Goal: Information Seeking & Learning: Learn about a topic

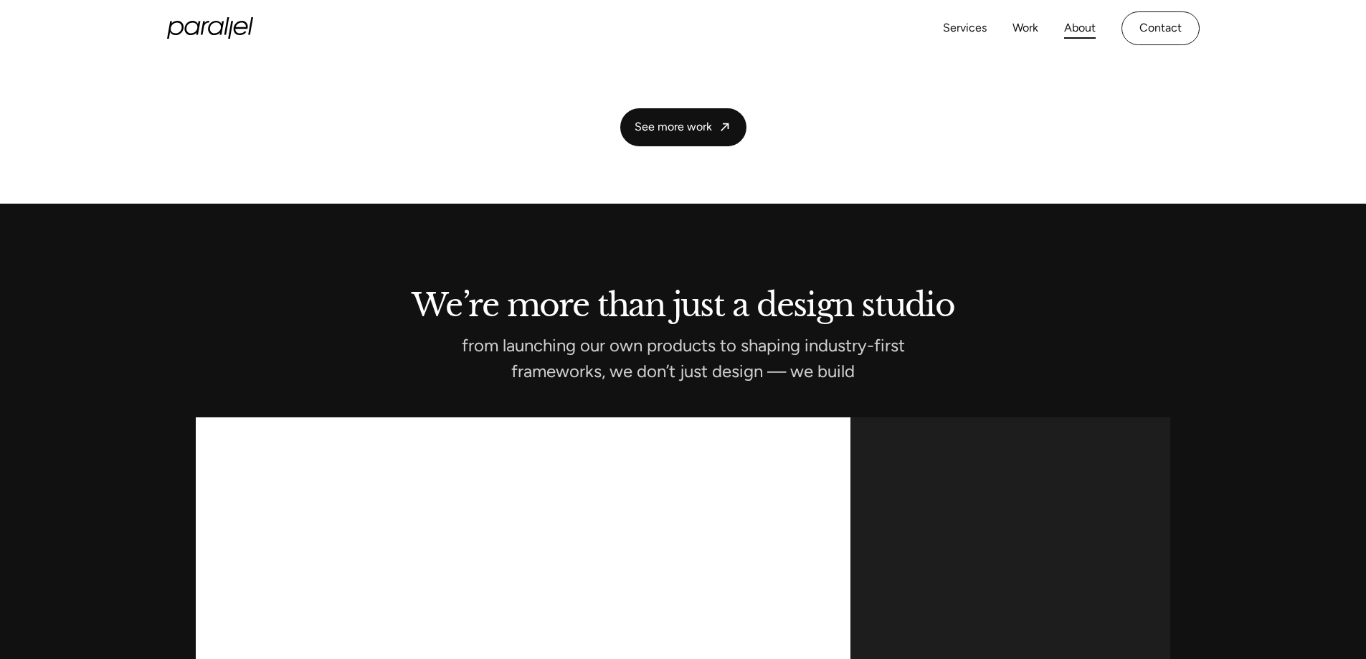
scroll to position [3353, 0]
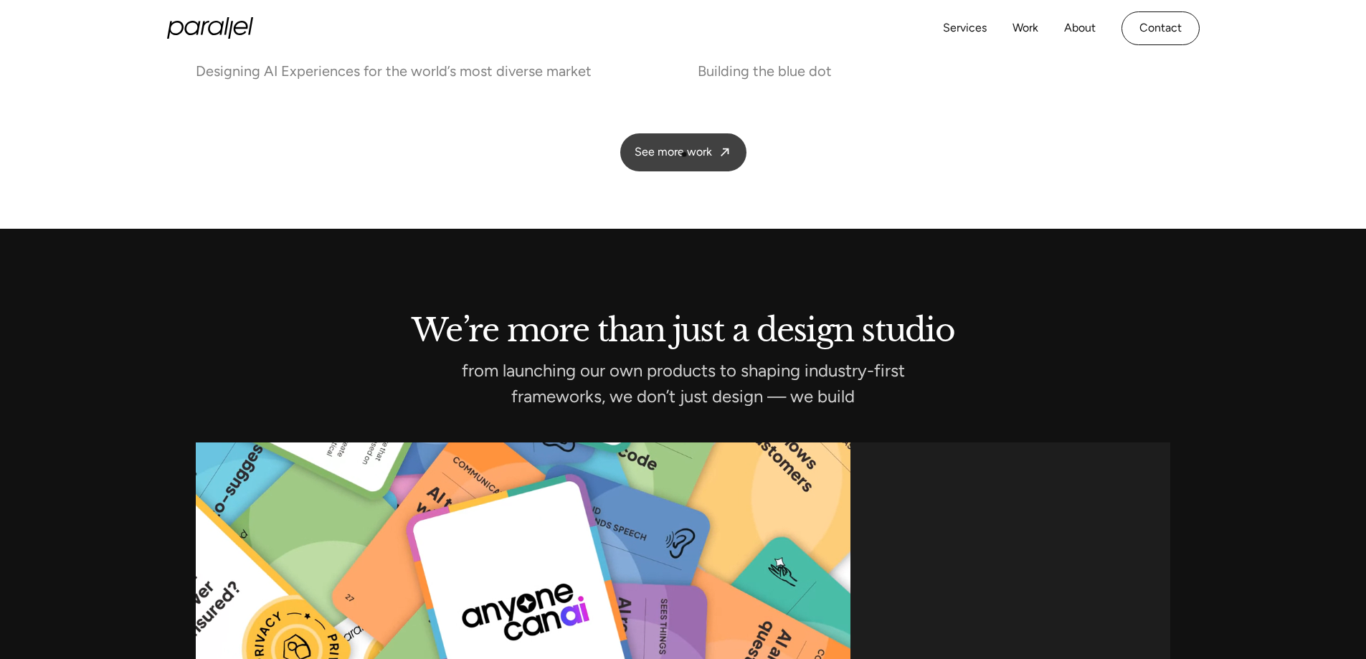
click at [675, 151] on span "See more work" at bounding box center [673, 152] width 77 height 15
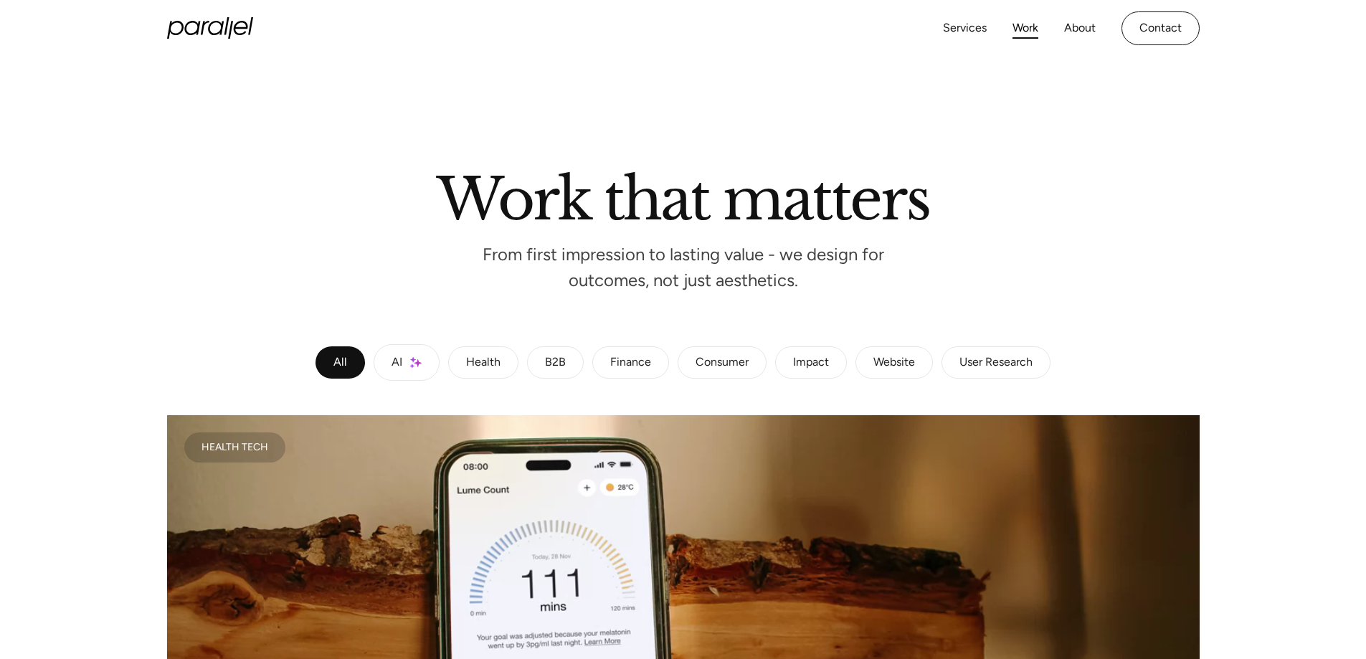
click at [411, 363] on img at bounding box center [415, 362] width 11 height 12
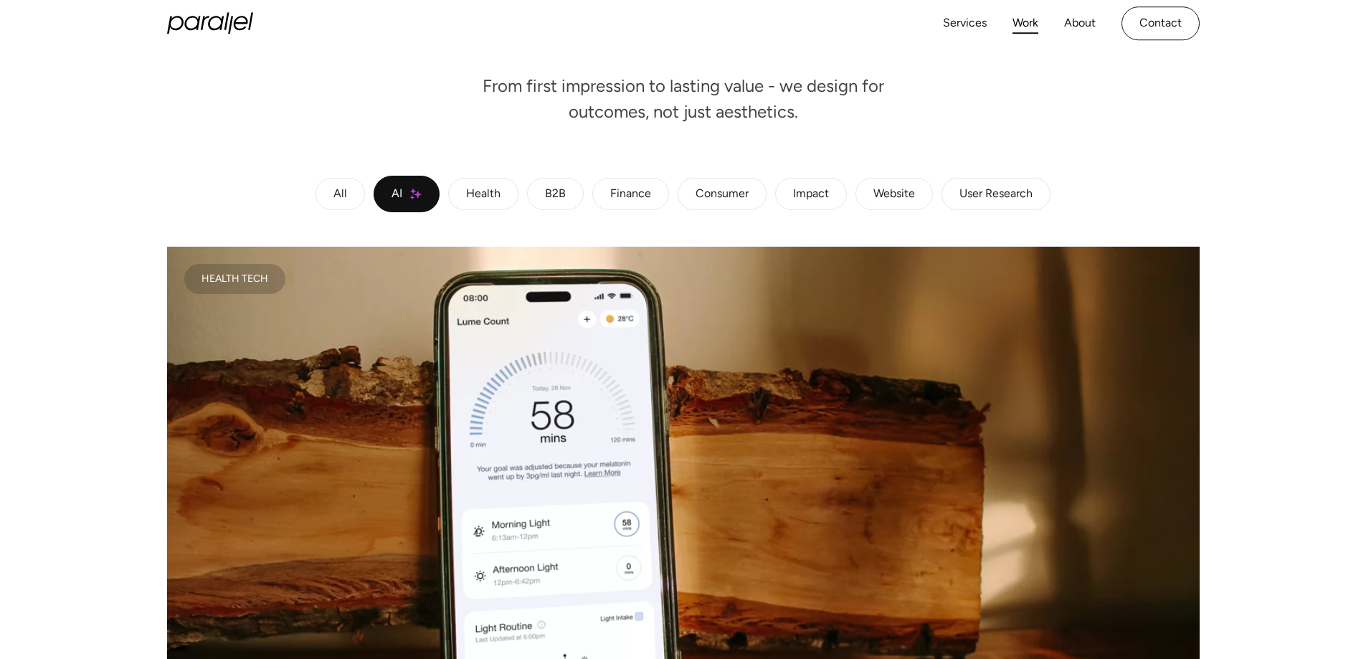
scroll to position [143, 0]
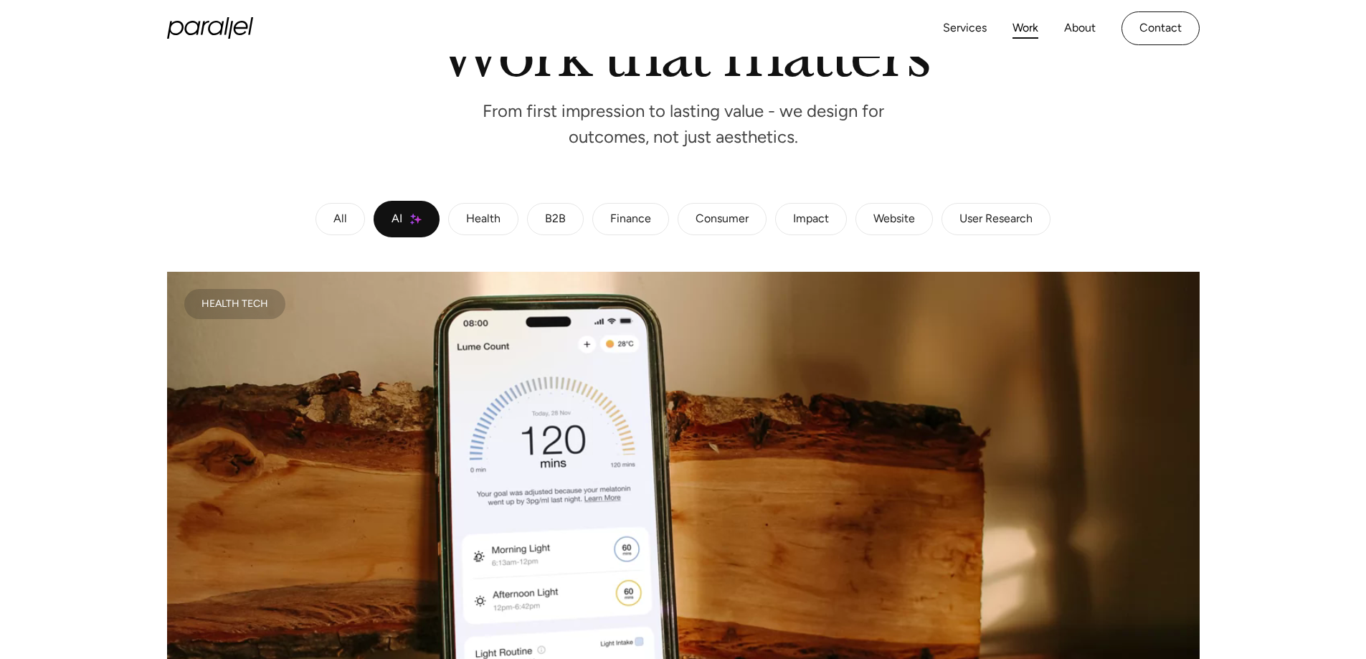
click at [639, 217] on div "Finance" at bounding box center [630, 219] width 41 height 9
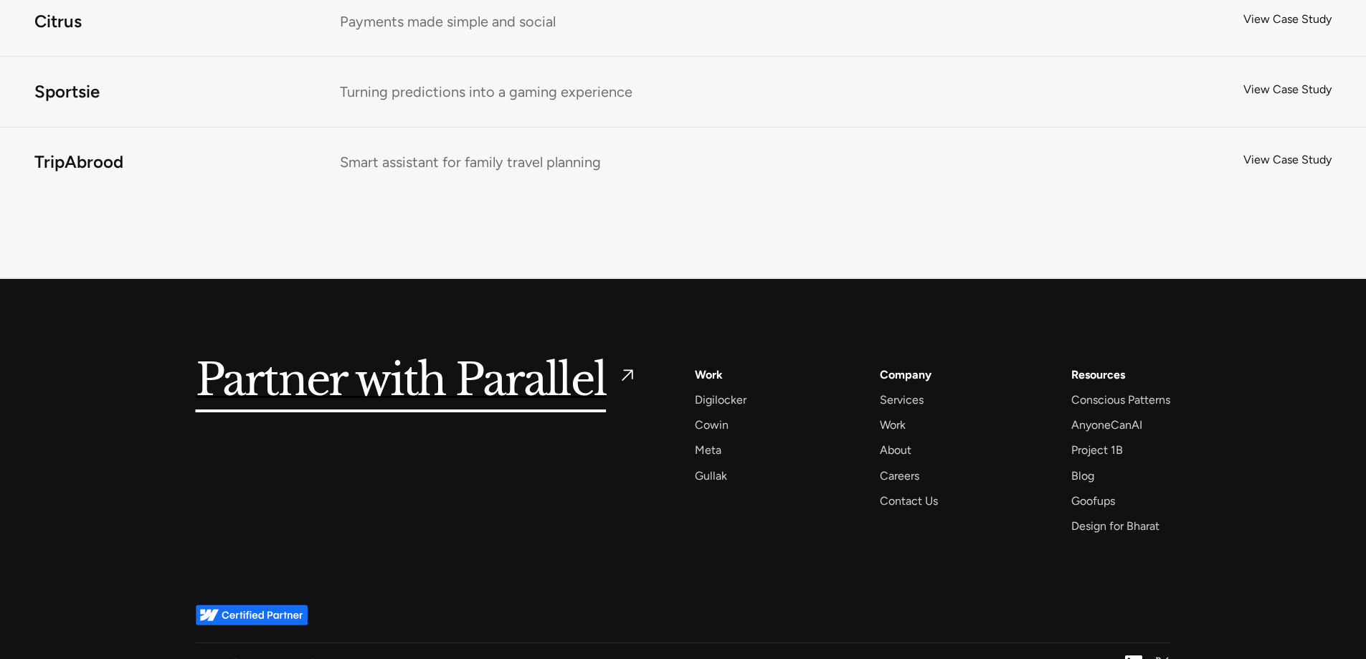
scroll to position [2454, 0]
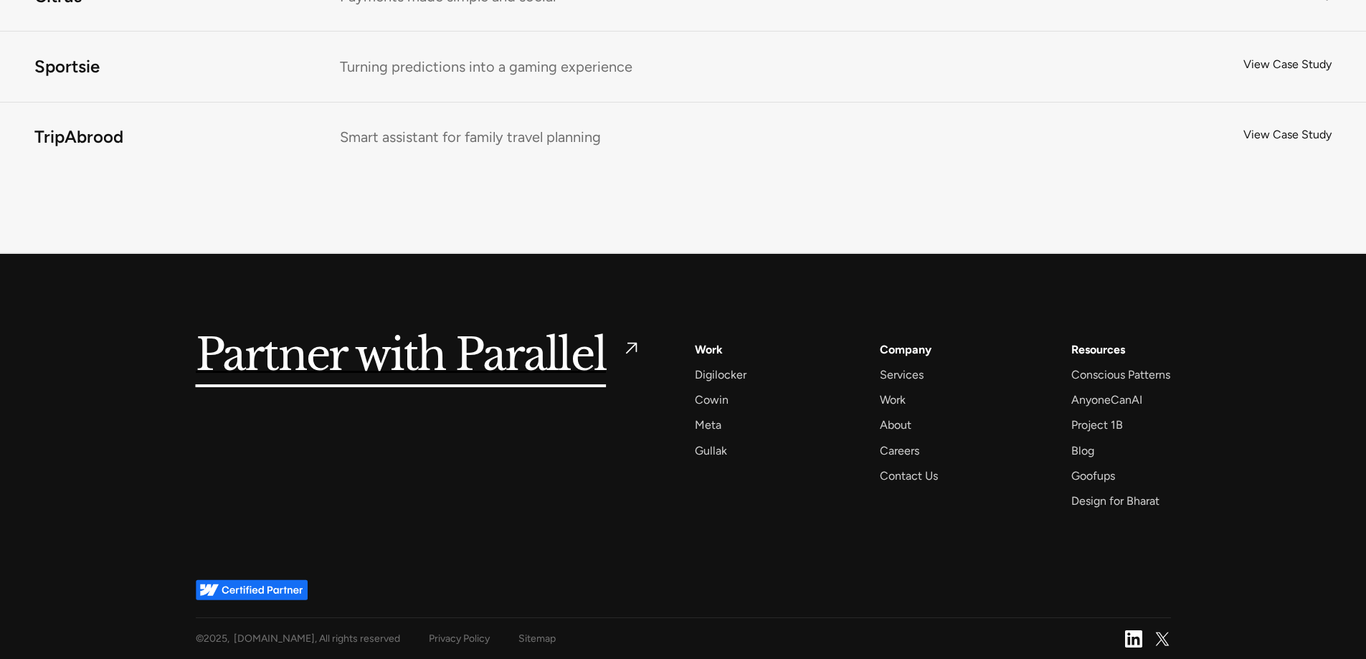
click at [514, 354] on h5 "Partner with Parallel" at bounding box center [401, 356] width 411 height 33
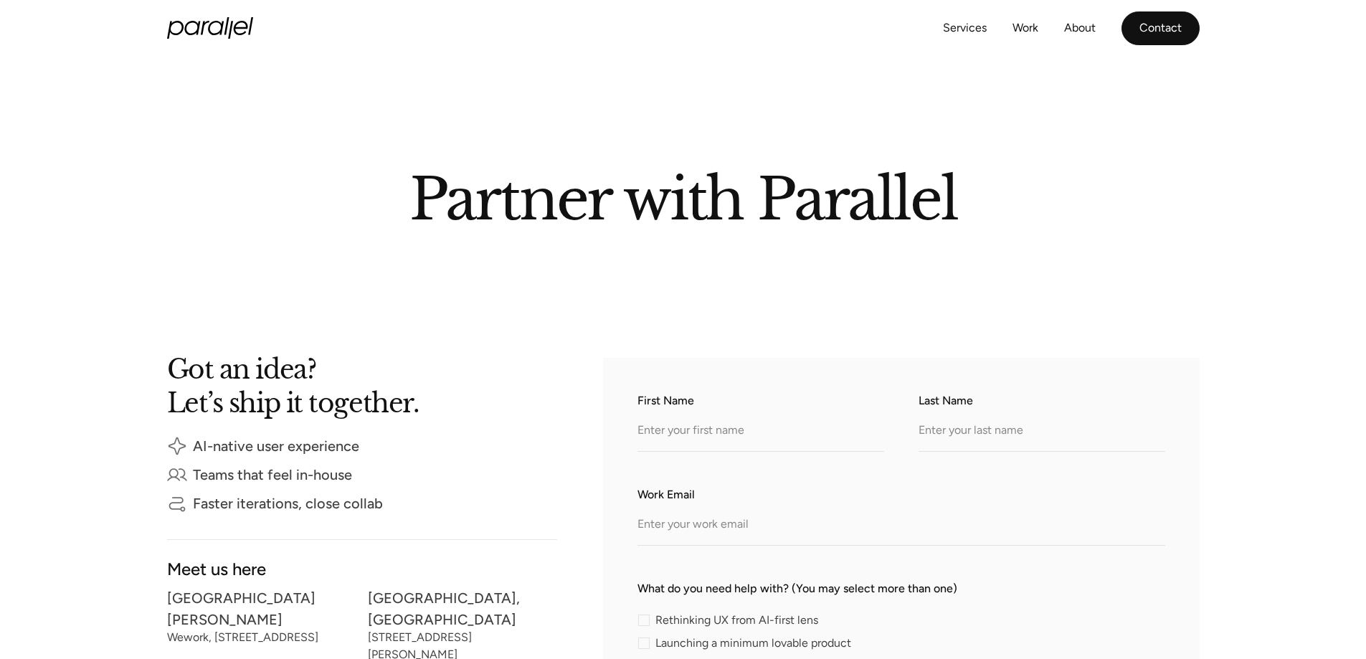
click at [1167, 33] on link "Contact" at bounding box center [1161, 28] width 78 height 34
click at [975, 36] on link "Services" at bounding box center [965, 28] width 44 height 21
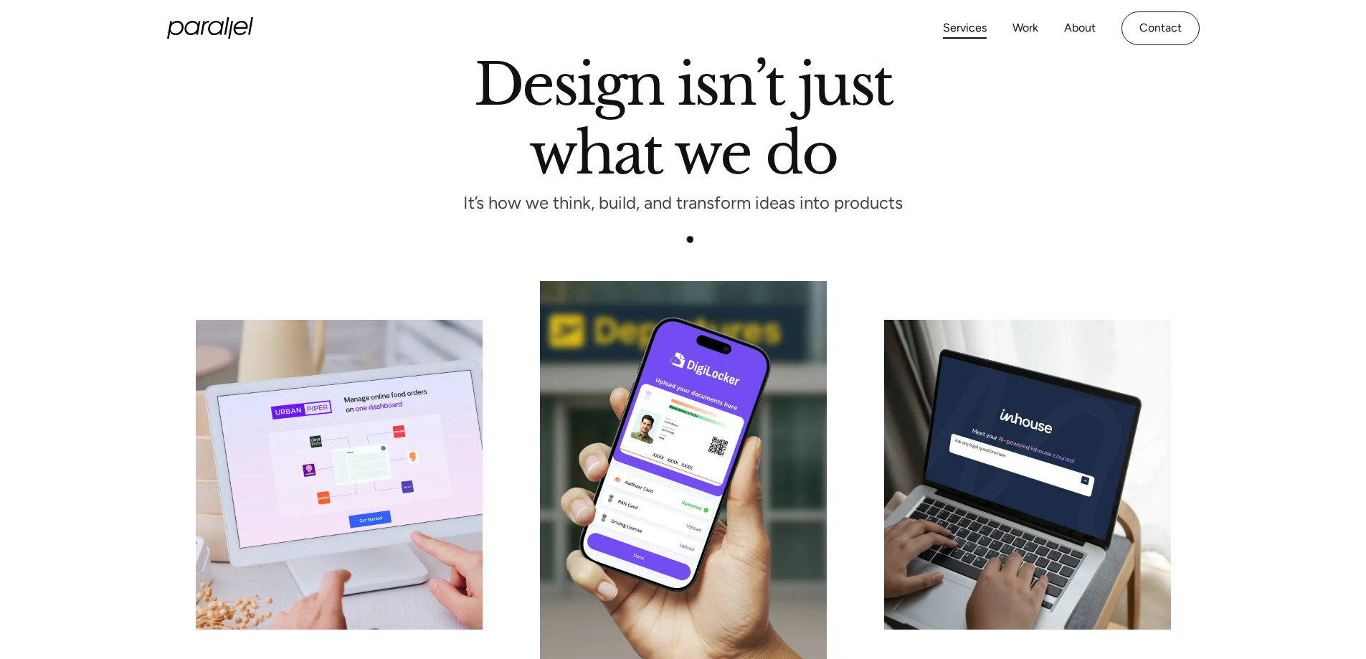
scroll to position [430, 0]
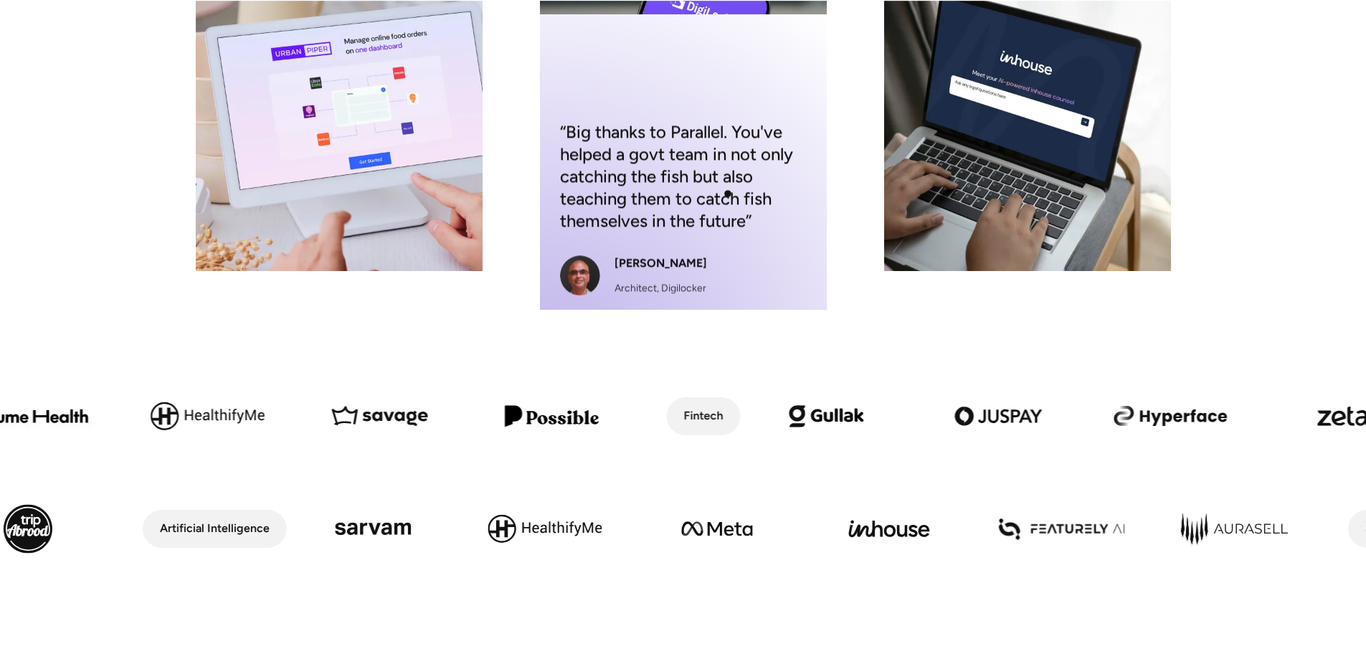
click at [729, 193] on div "“Big thanks to Parallel. You've helped a govt team in not only catching the fis…" at bounding box center [683, 116] width 287 height 387
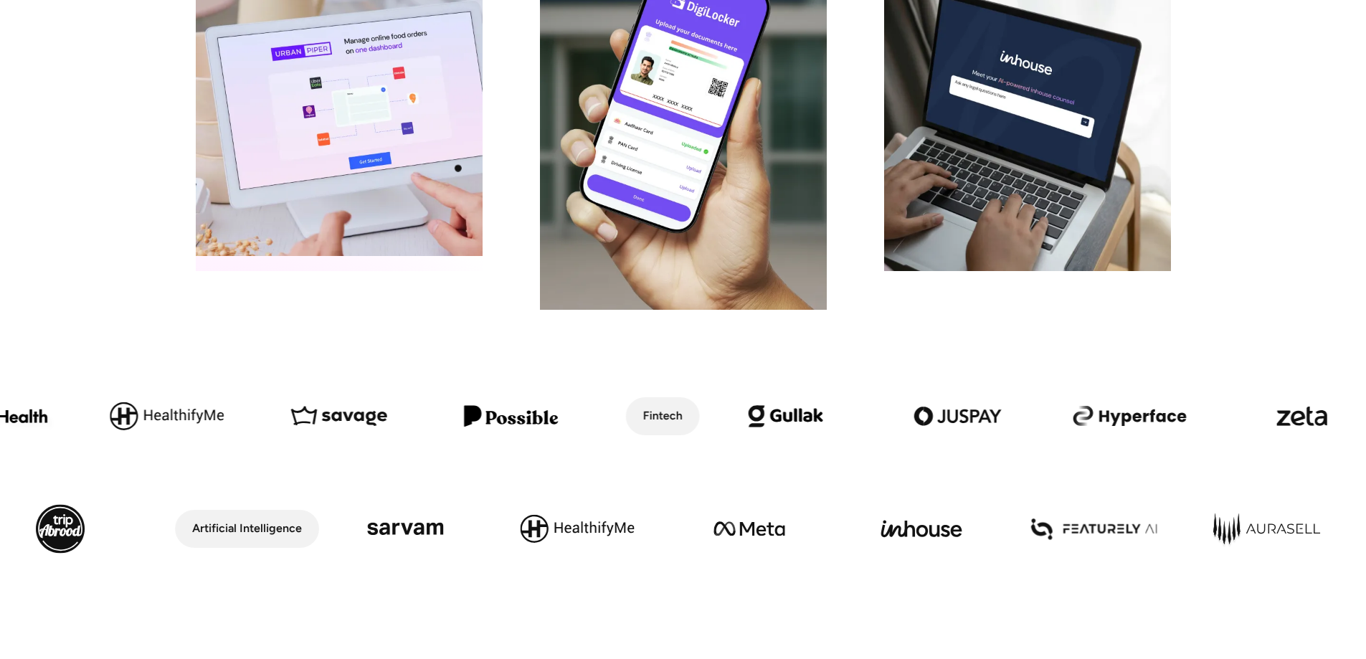
click at [407, 163] on div "“Parallel made it a point to understand the product and the impact they have or…" at bounding box center [339, 116] width 287 height 310
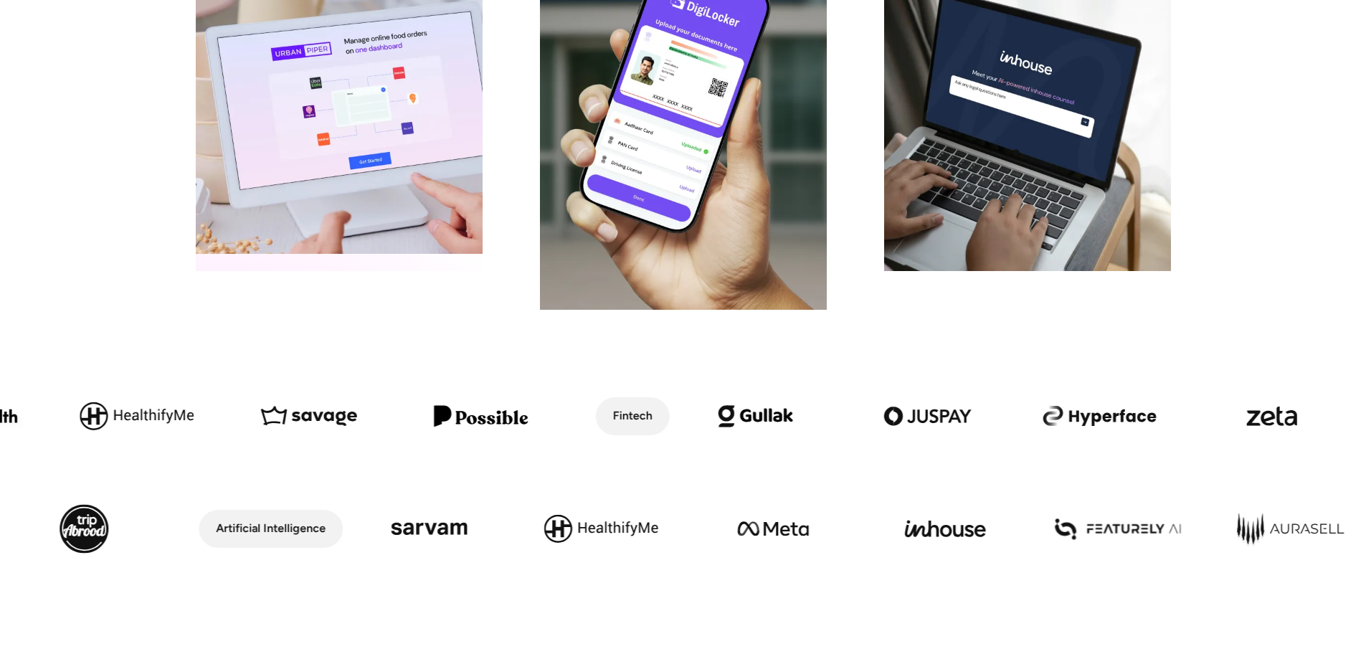
click at [1198, 152] on div "“Parallel made it a point to understand the product and the impact they have or…" at bounding box center [683, 116] width 1309 height 387
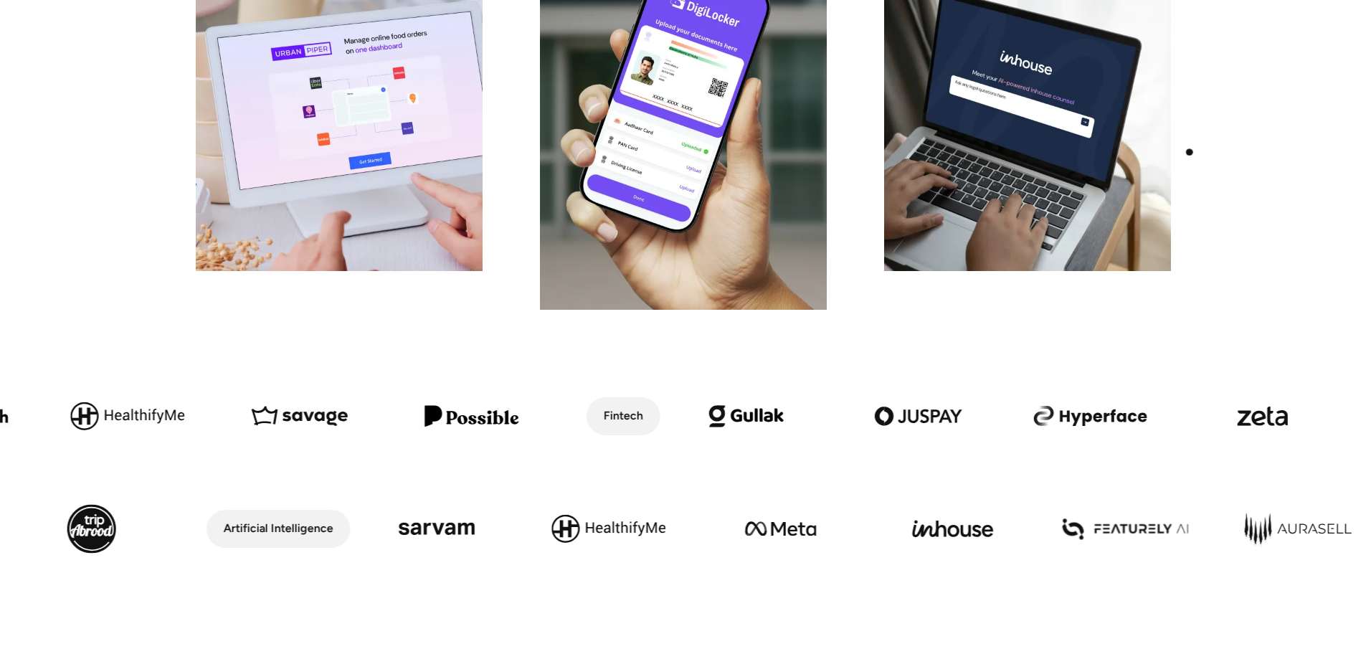
click at [1112, 158] on img at bounding box center [1027, 116] width 287 height 310
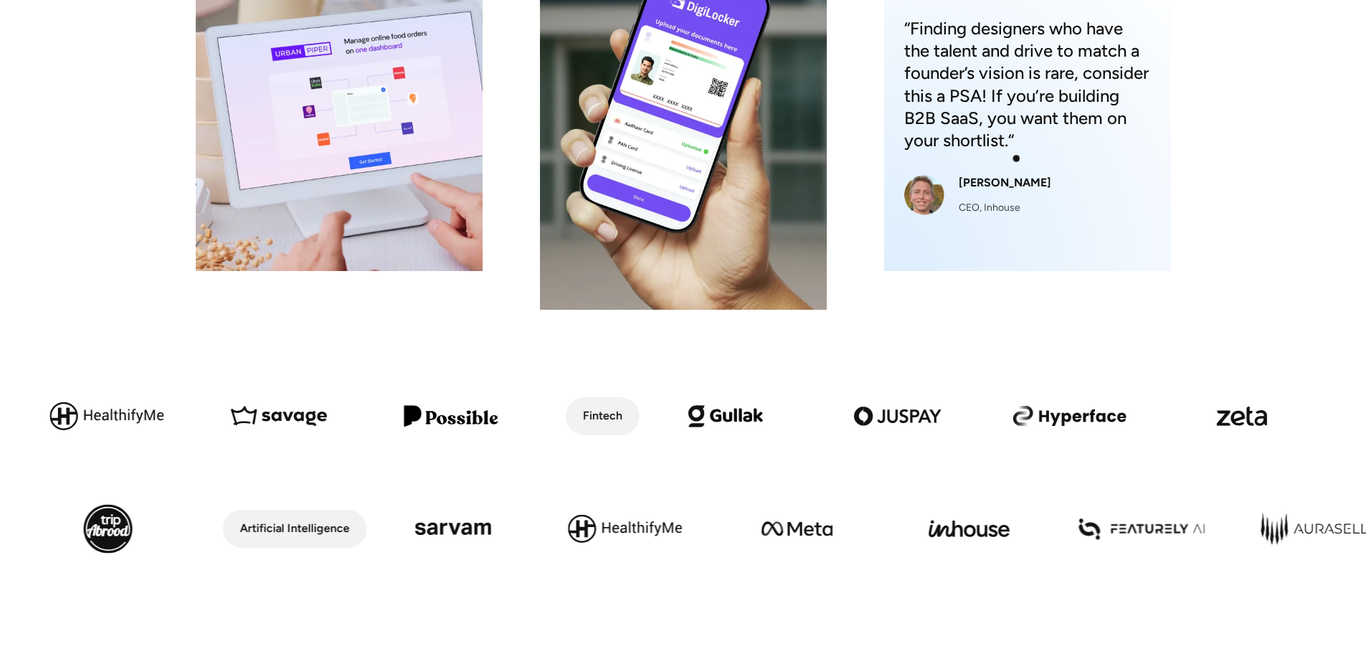
click at [992, 158] on div "“Finding designers who have the talent and drive to match a founder’s vision is…" at bounding box center [1027, 116] width 287 height 310
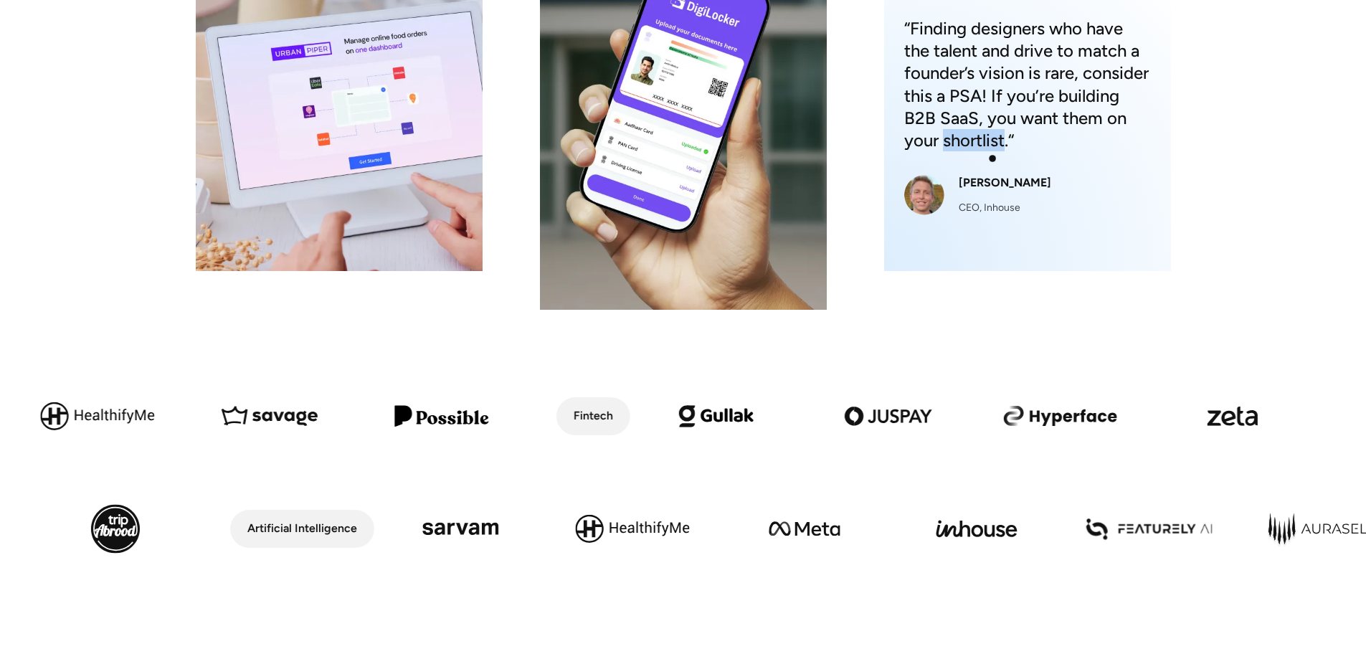
click at [992, 158] on div "“Finding designers who have the talent and drive to match a founder’s vision is…" at bounding box center [1027, 116] width 287 height 310
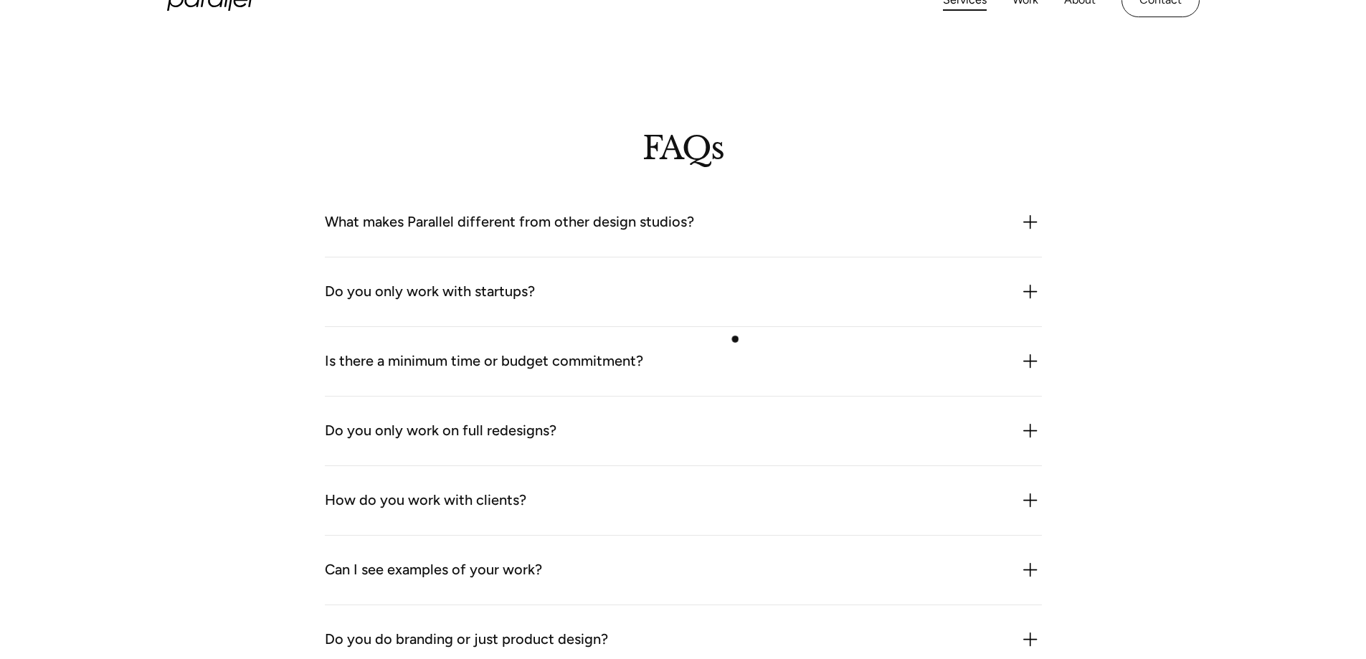
scroll to position [4372, 0]
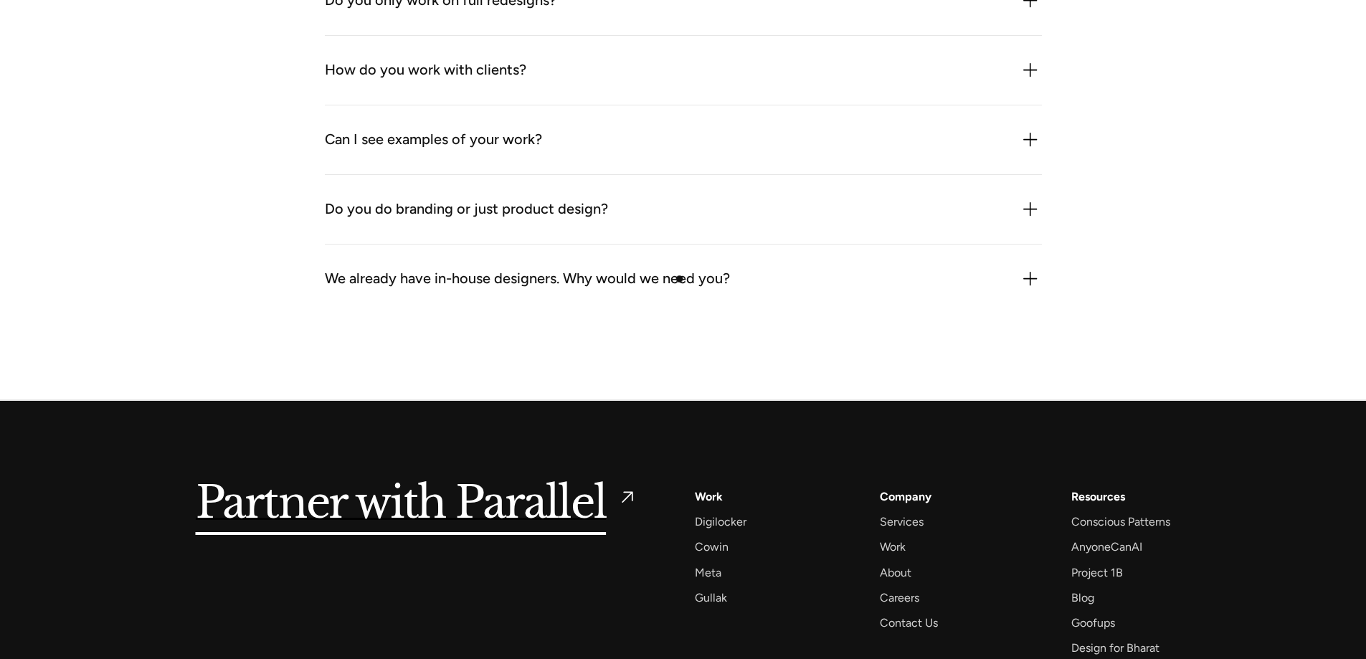
click at [680, 279] on div "We already have in-house designers. Why would we need you?" at bounding box center [527, 278] width 405 height 23
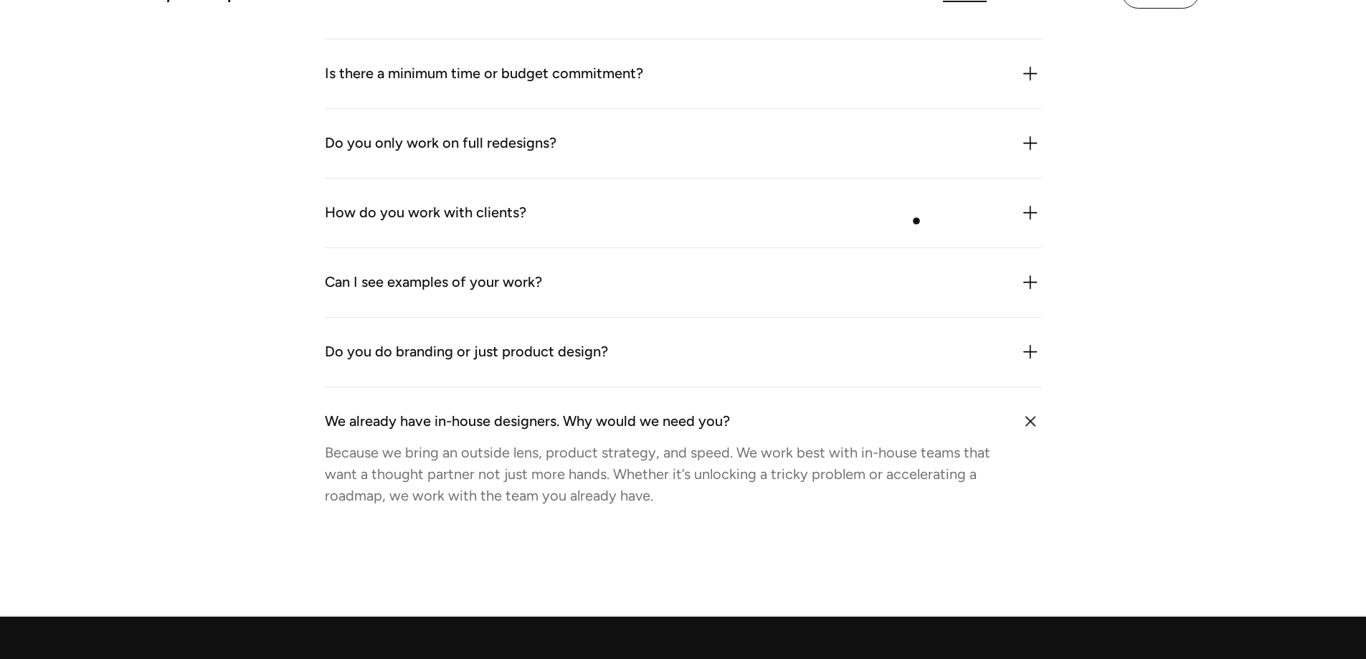
scroll to position [4228, 0]
click at [828, 273] on div "Can I see examples of your work?" at bounding box center [683, 283] width 717 height 23
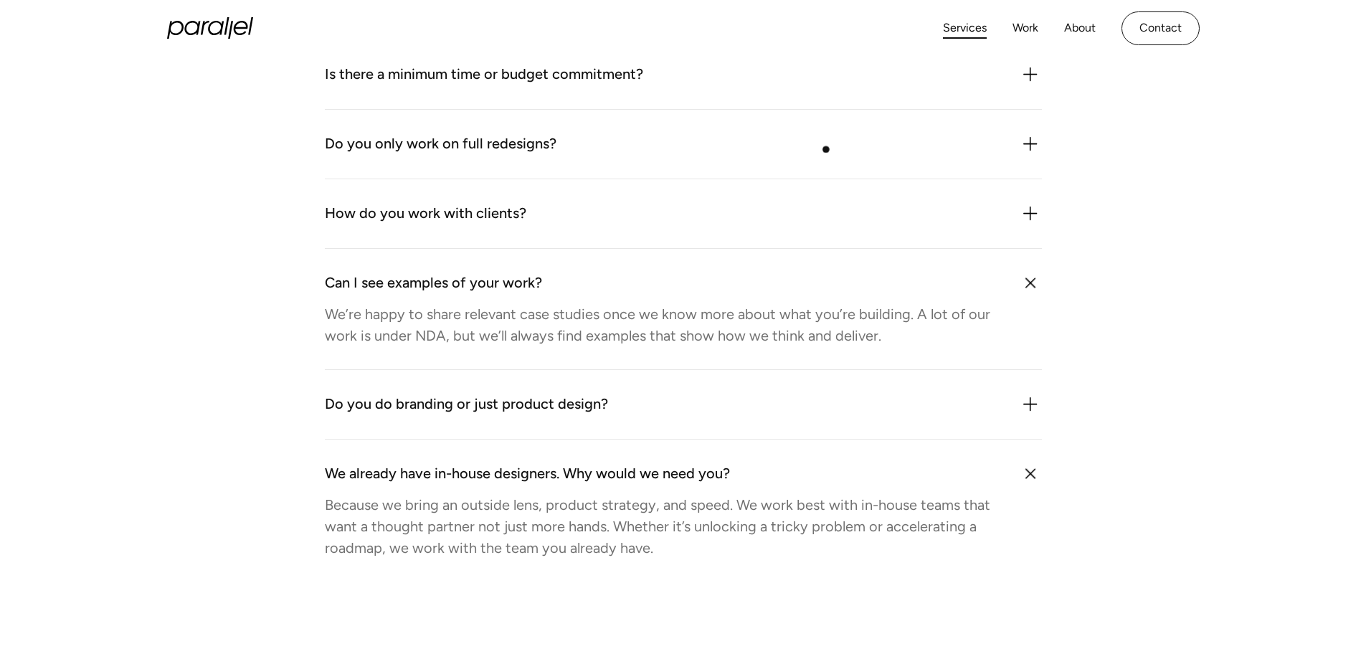
click at [827, 147] on div "Do you only work on full redesigns?" at bounding box center [683, 144] width 717 height 23
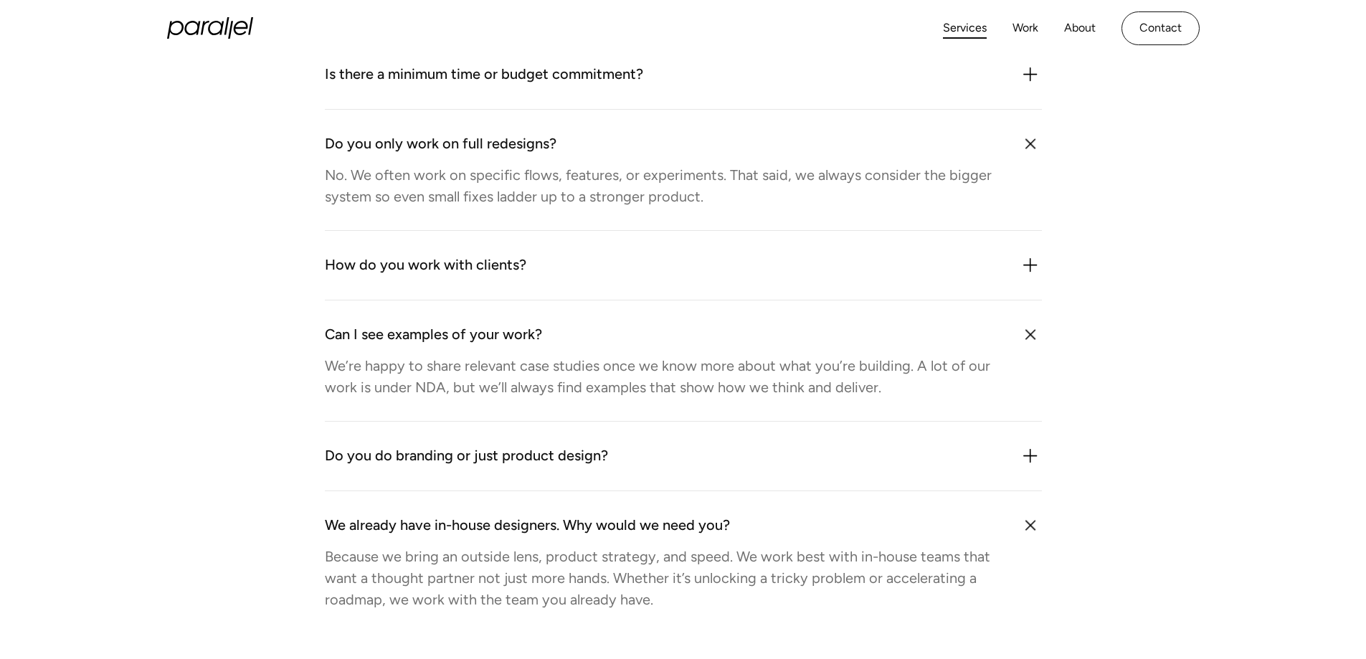
click at [799, 51] on div "Services Work About Careers Contact LinkedIn Twitter (X)" at bounding box center [683, 28] width 1033 height 57
click at [802, 71] on div "Is there a minimum time or budget commitment?" at bounding box center [683, 74] width 717 height 23
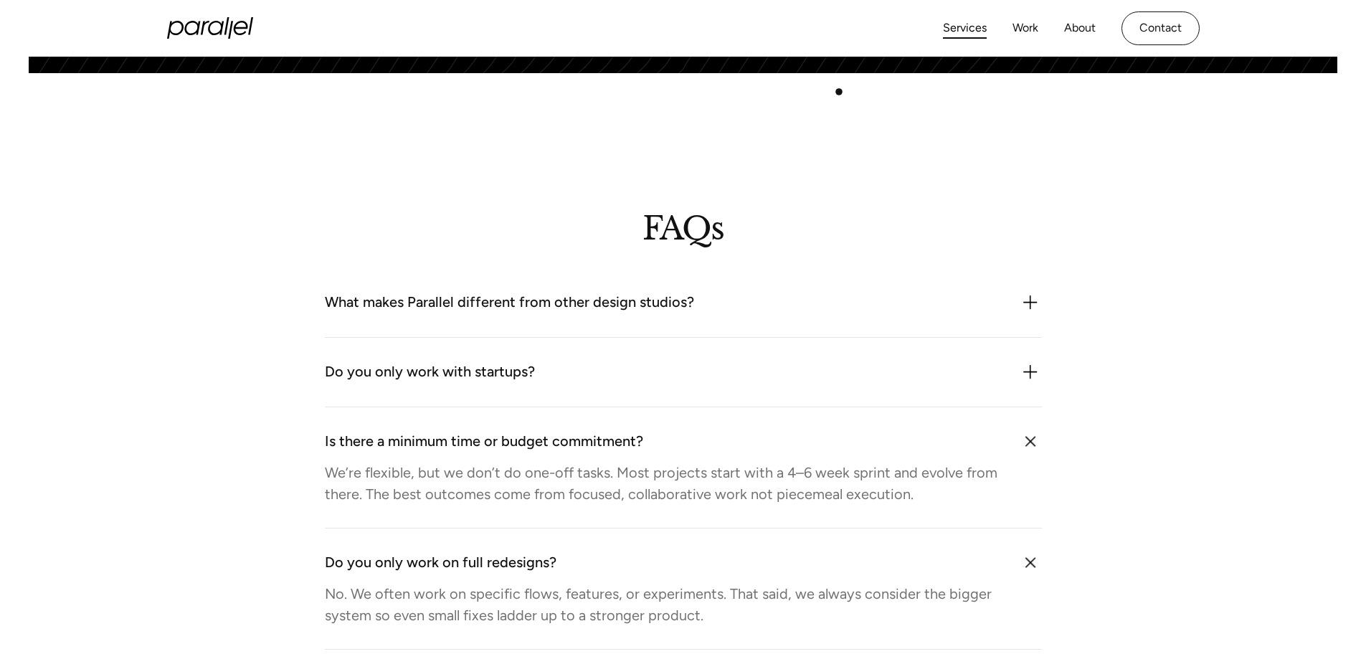
scroll to position [3798, 0]
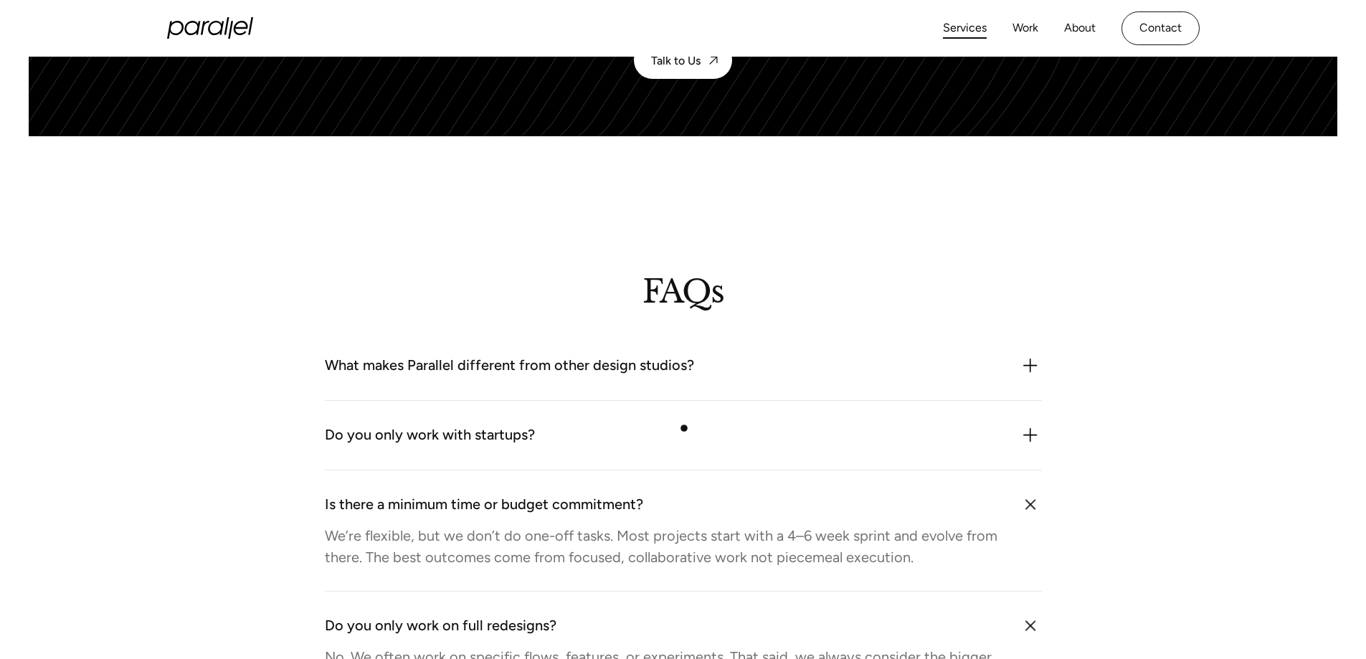
click at [685, 420] on div "Do you only work with startups? Not at all. While we often work with early-stag…" at bounding box center [683, 436] width 717 height 70
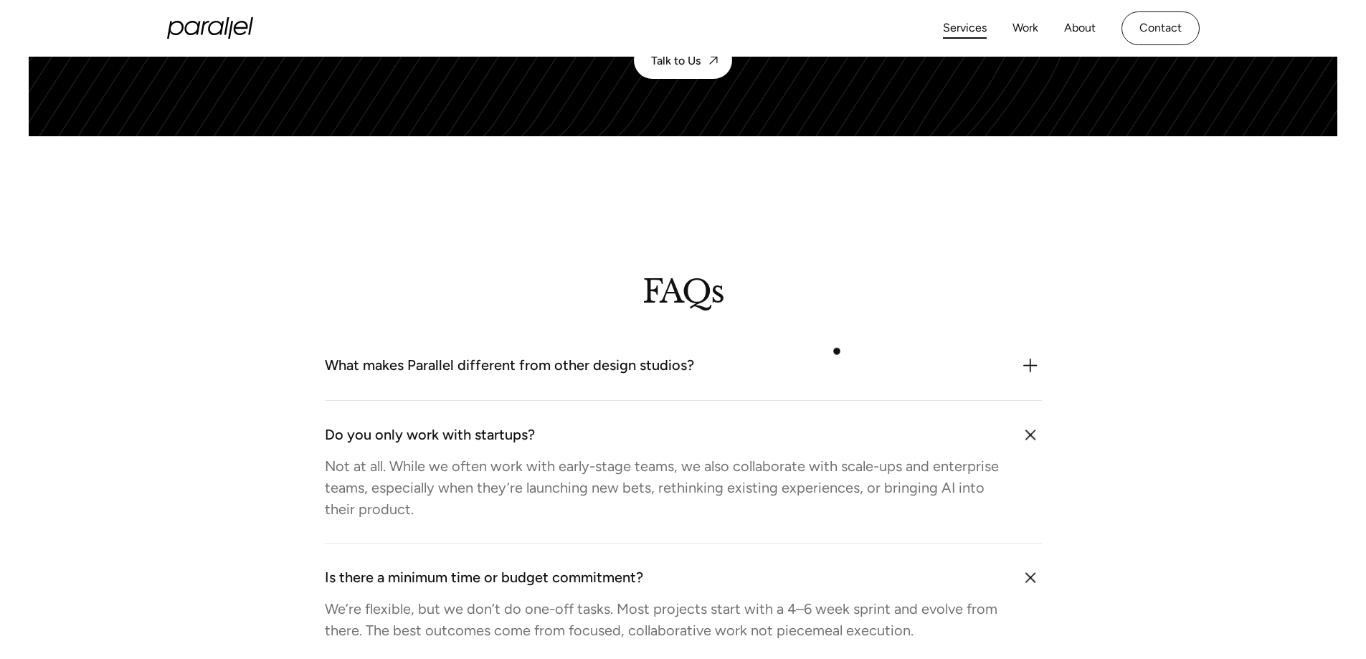
click at [837, 351] on div "What makes Parallel different from other design studios? We combine product thi…" at bounding box center [683, 366] width 717 height 70
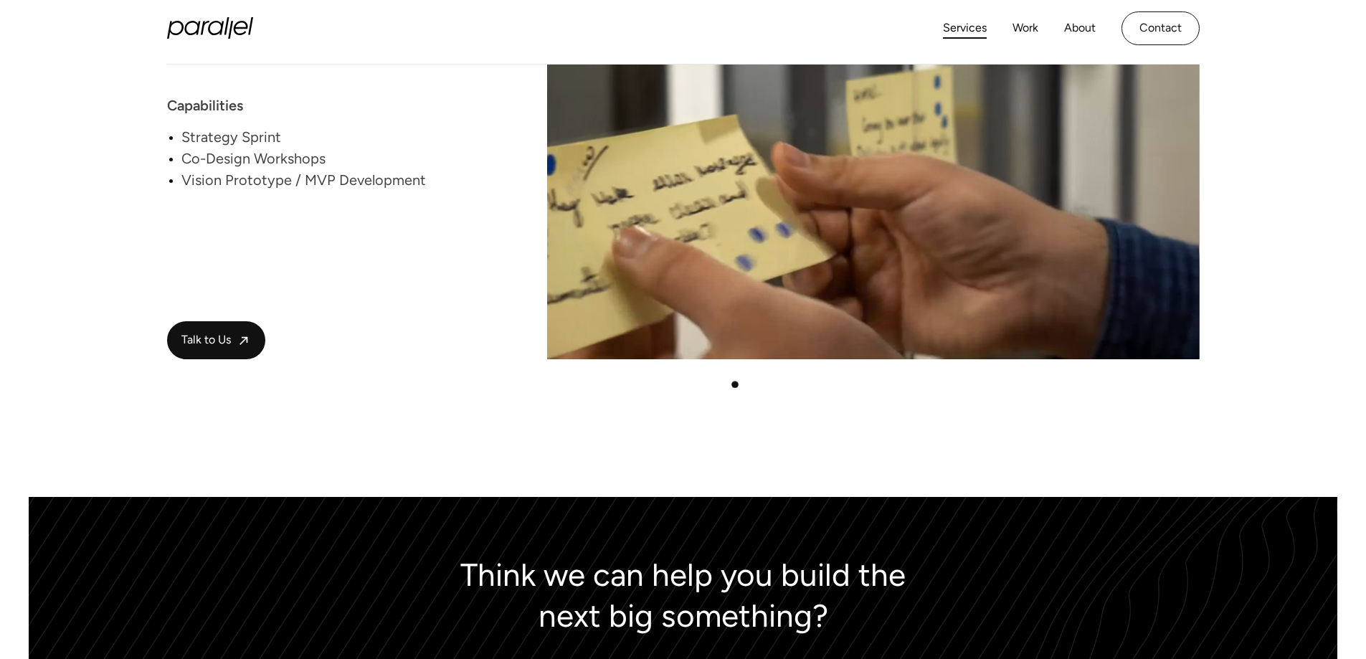
scroll to position [3152, 0]
